Goal: Task Accomplishment & Management: Use online tool/utility

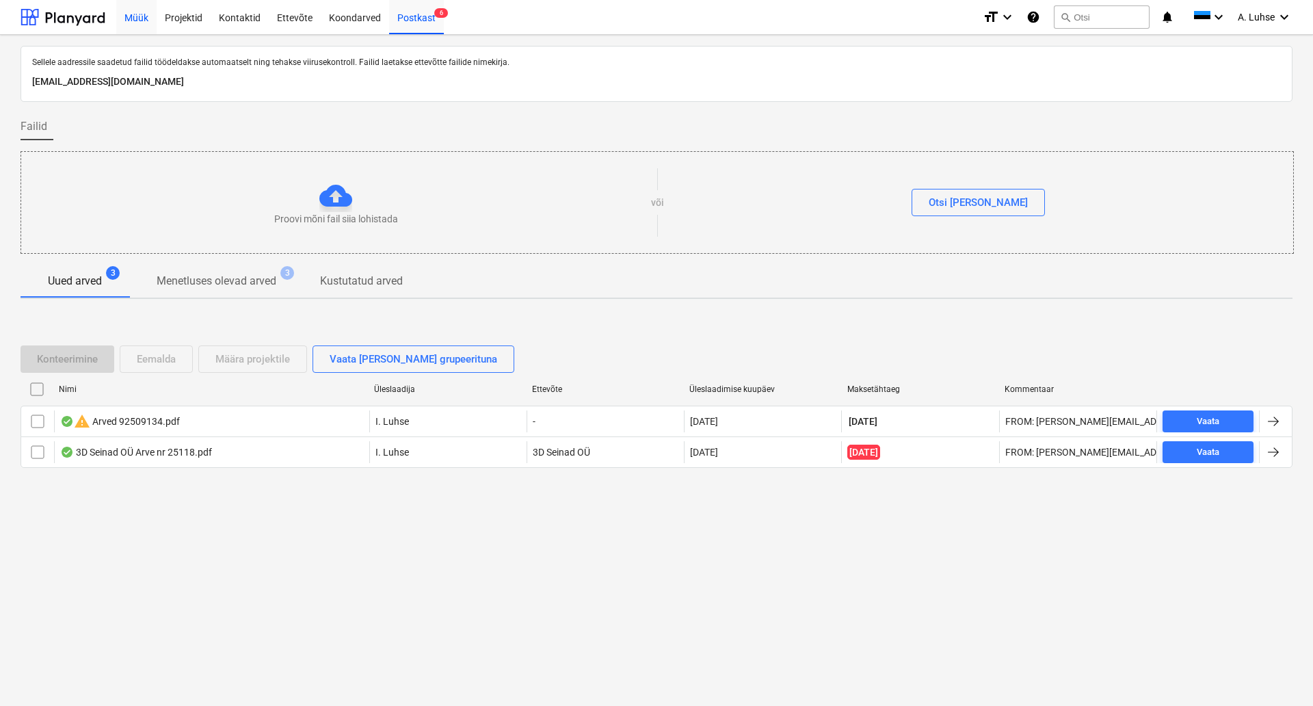
drag, startPoint x: 60, startPoint y: 12, endPoint x: 120, endPoint y: 14, distance: 59.6
click at [60, 12] on div at bounding box center [63, 17] width 85 height 34
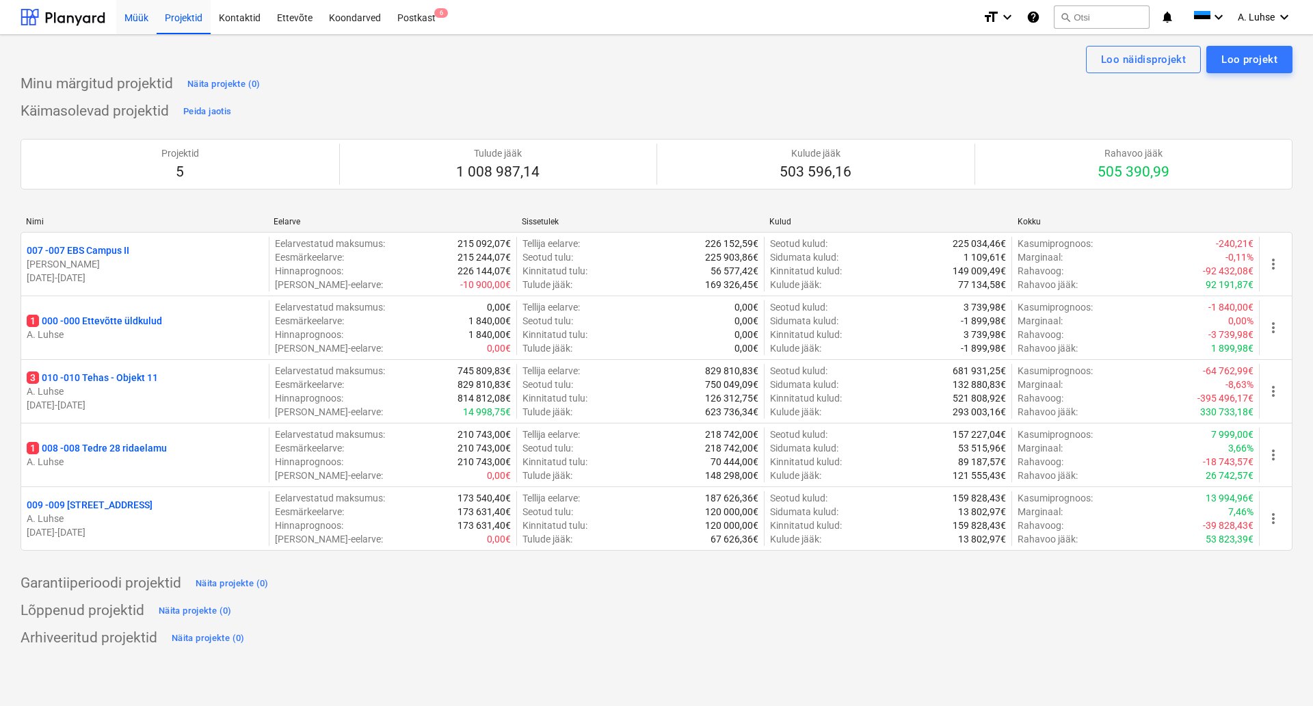
click at [120, 14] on div "Müük" at bounding box center [136, 16] width 40 height 35
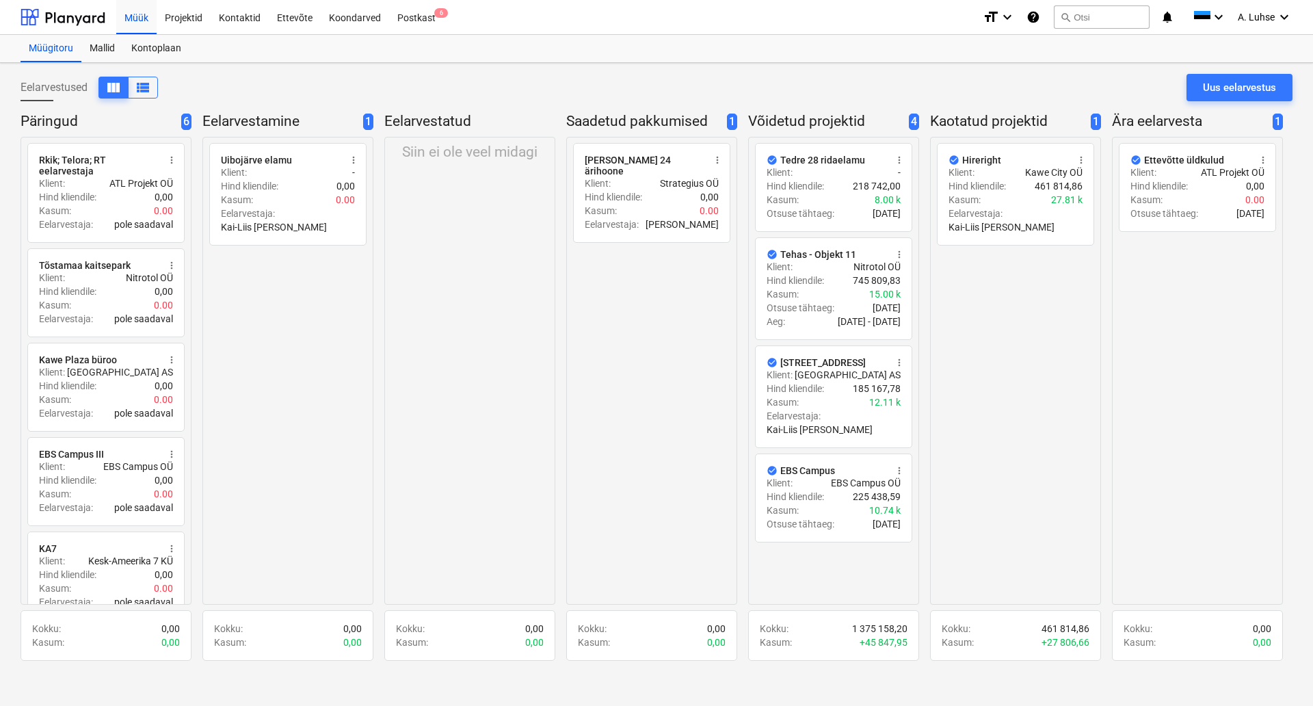
click at [632, 83] on div "Eelarvestused view_column view_list Uus eelarvestus" at bounding box center [657, 93] width 1272 height 38
click at [565, 397] on div "Päringud 6 radio_button_unchecked Rkik; Telora; RT eelarvestaja more_vert Klien…" at bounding box center [657, 387] width 1272 height 551
click at [424, 12] on div "Postkast 6" at bounding box center [416, 16] width 55 height 35
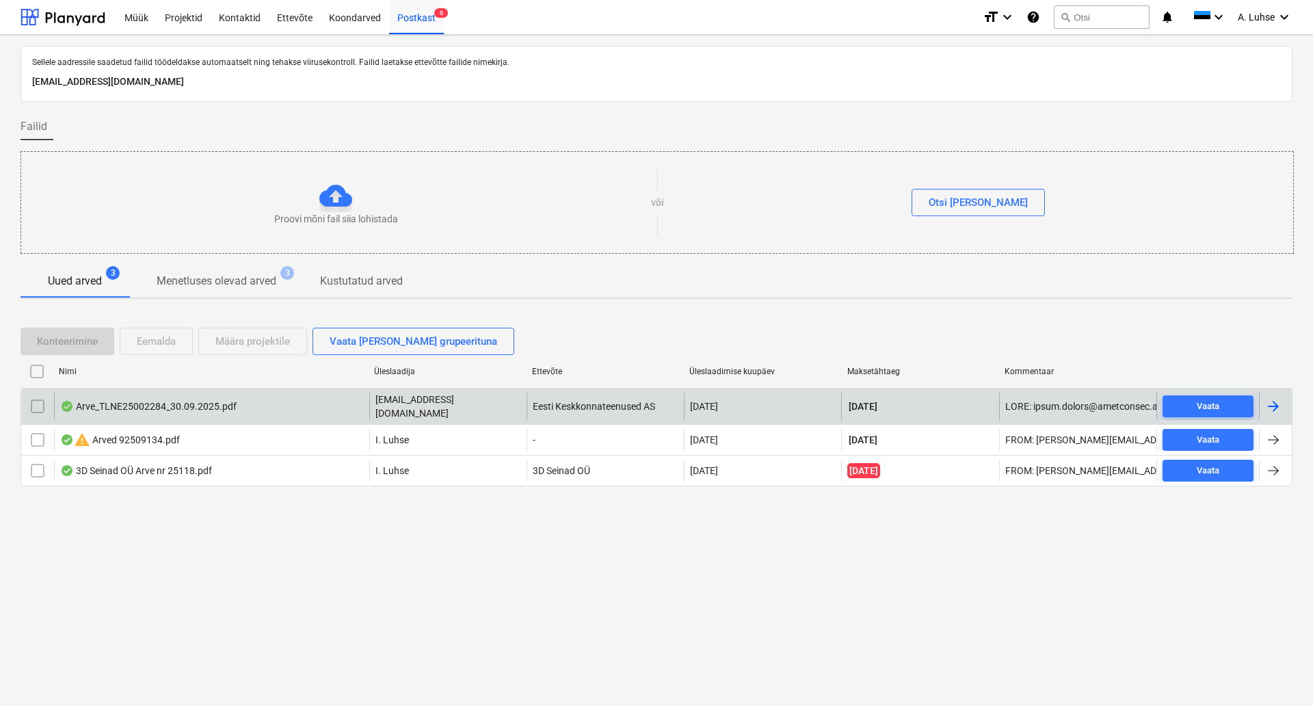
click at [250, 414] on div "Arve_TLNE25002284_30.09.2025.pdf" at bounding box center [211, 406] width 315 height 27
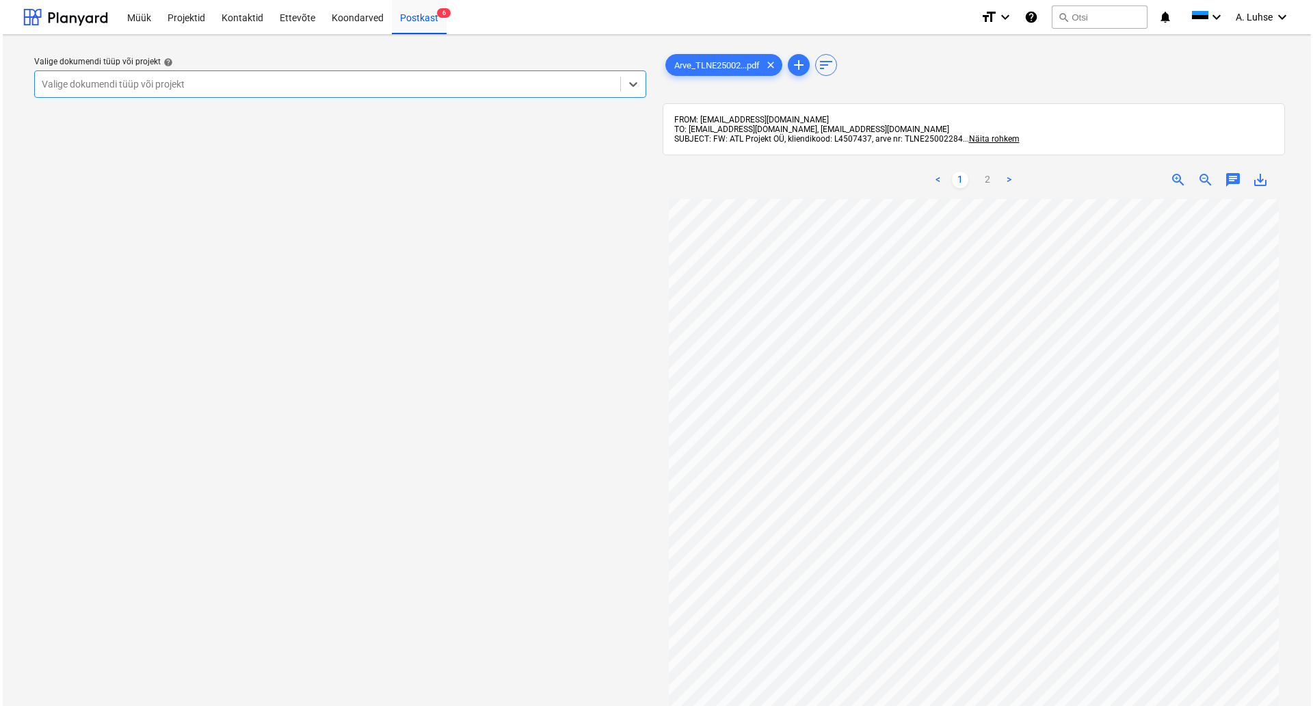
scroll to position [198, 0]
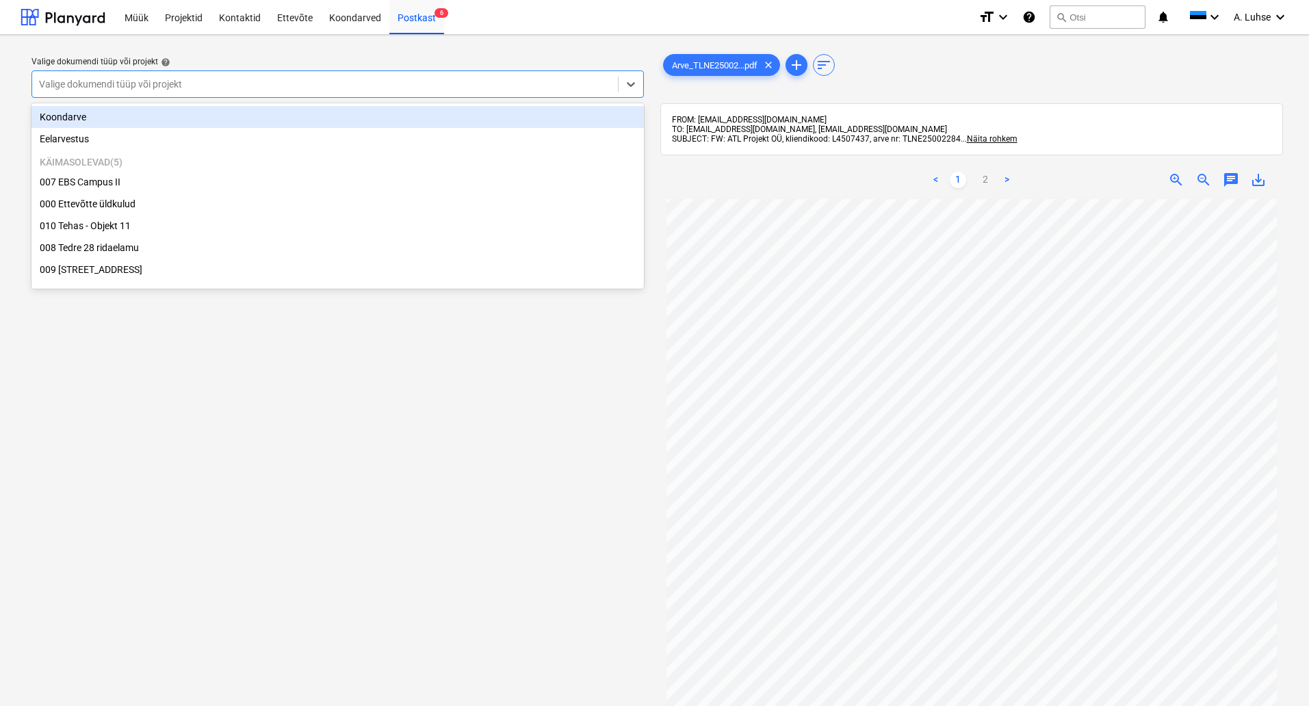
click at [441, 92] on div "Valige dokumendi tüüp või projekt" at bounding box center [325, 84] width 586 height 19
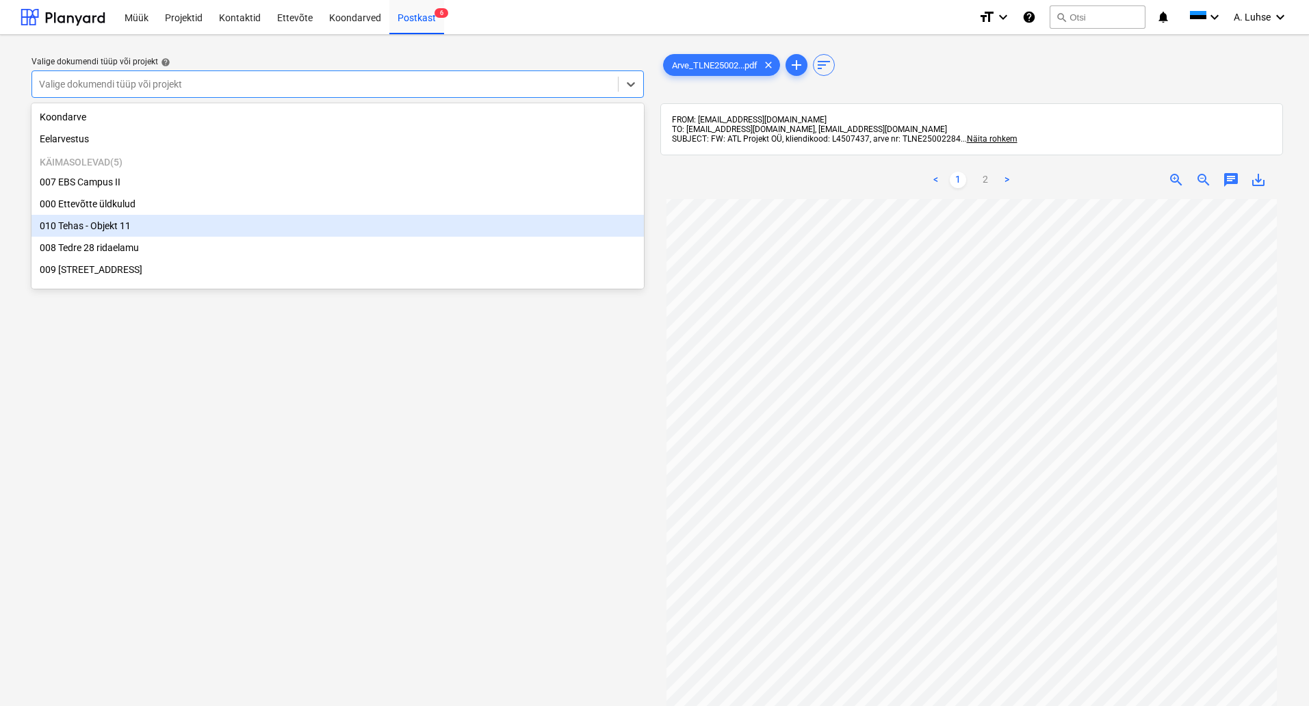
click at [449, 235] on div "010 Tehas - Objekt 11" at bounding box center [337, 226] width 612 height 22
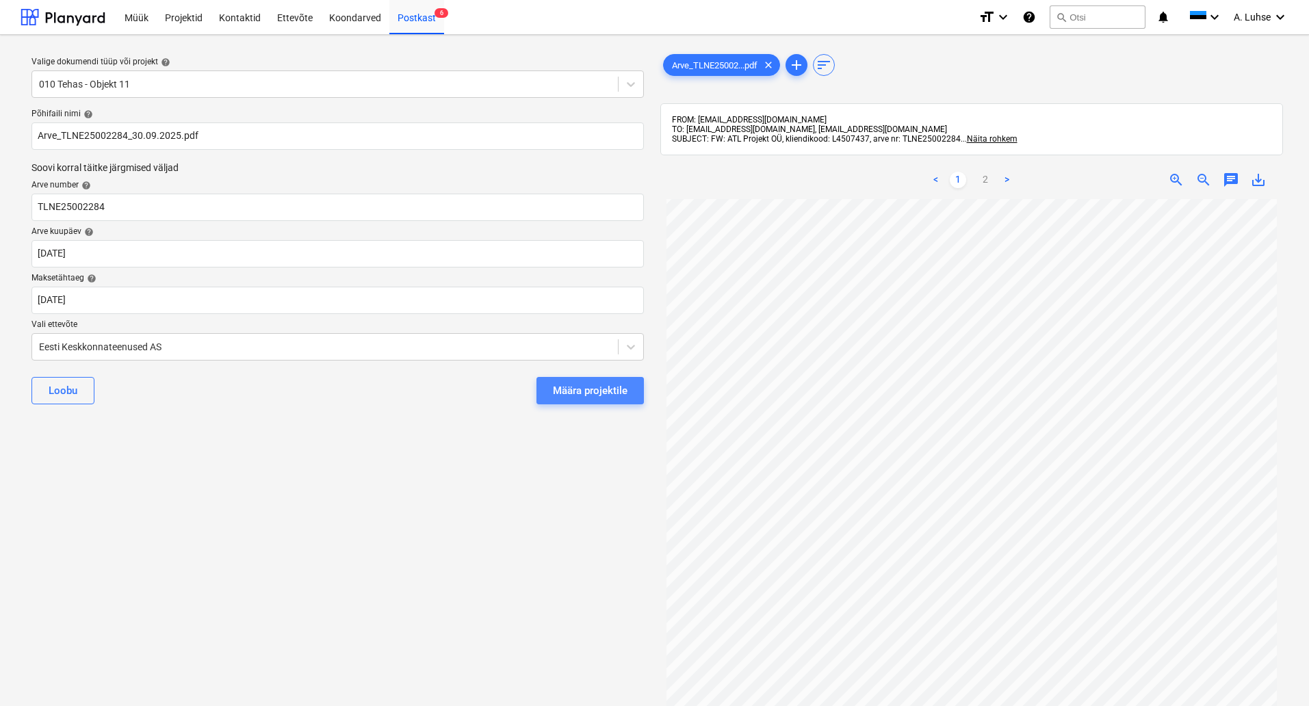
click at [602, 397] on div "Määra projektile" at bounding box center [590, 391] width 75 height 18
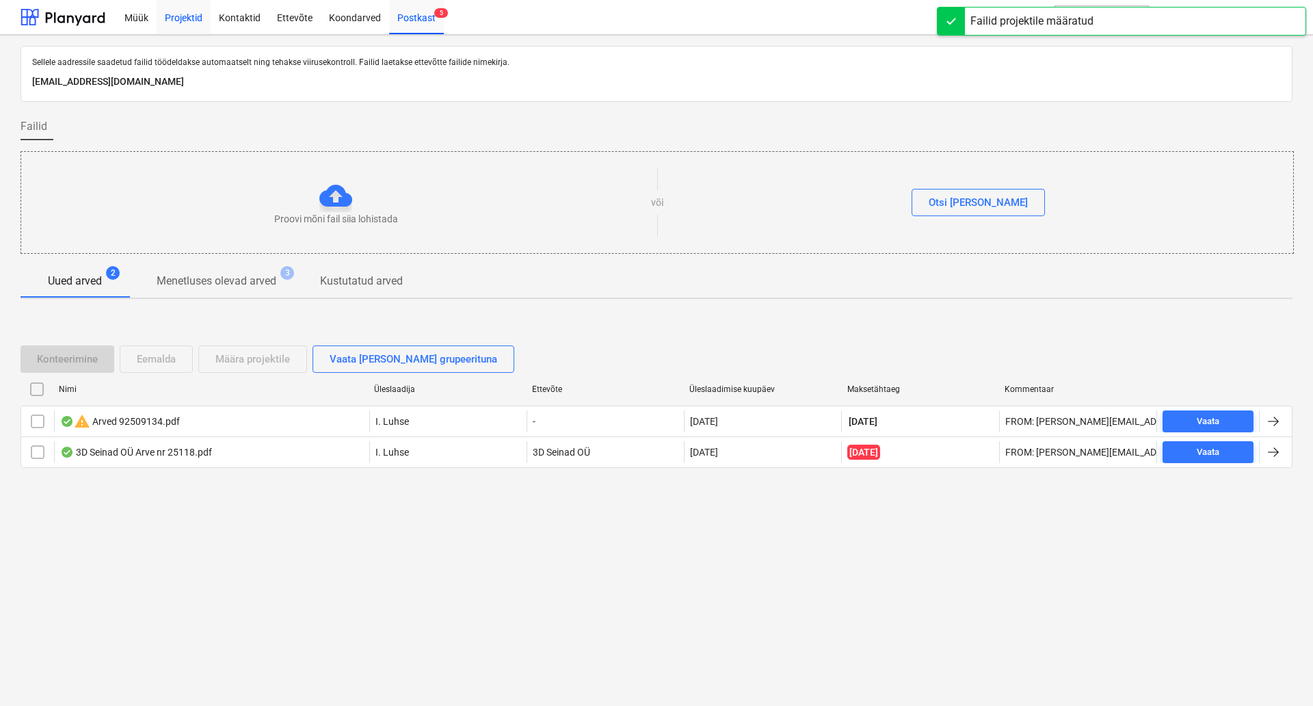
click at [181, 24] on div "Projektid" at bounding box center [184, 16] width 54 height 35
